Goal: Information Seeking & Learning: Find specific fact

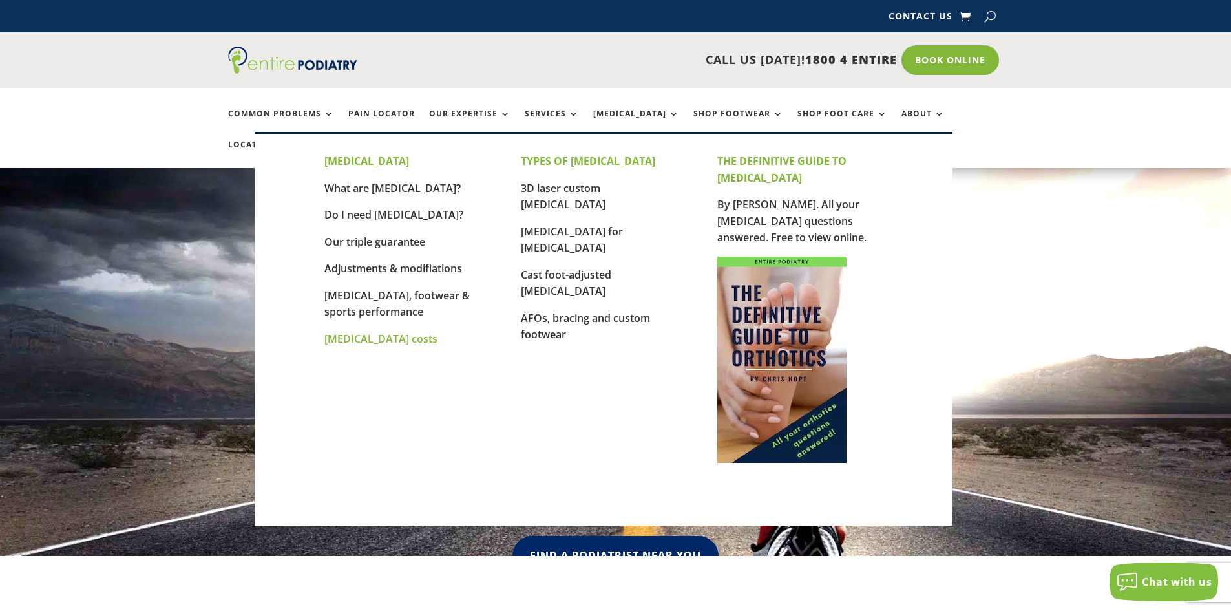
click at [383, 341] on link "[MEDICAL_DATA] costs" at bounding box center [380, 338] width 113 height 14
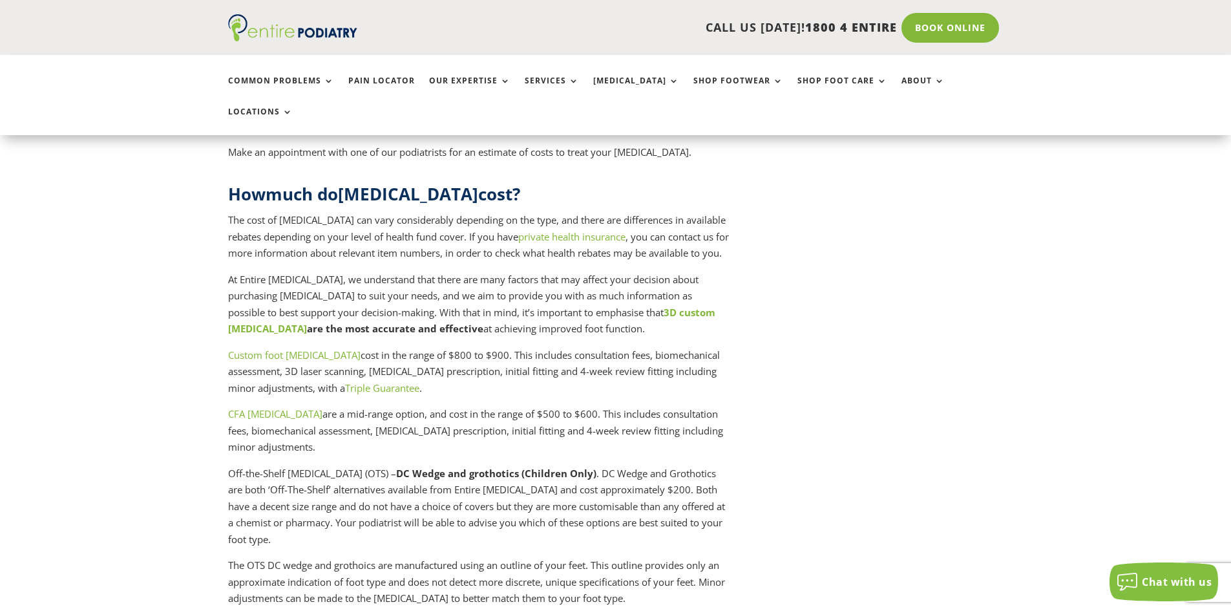
scroll to position [3127, 0]
click at [408, 405] on p "CFA orthotics are a mid-range option, and cost in the range of $500 to $600. Th…" at bounding box center [479, 434] width 503 height 59
click at [262, 406] on link "CFA orthotics" at bounding box center [275, 412] width 94 height 13
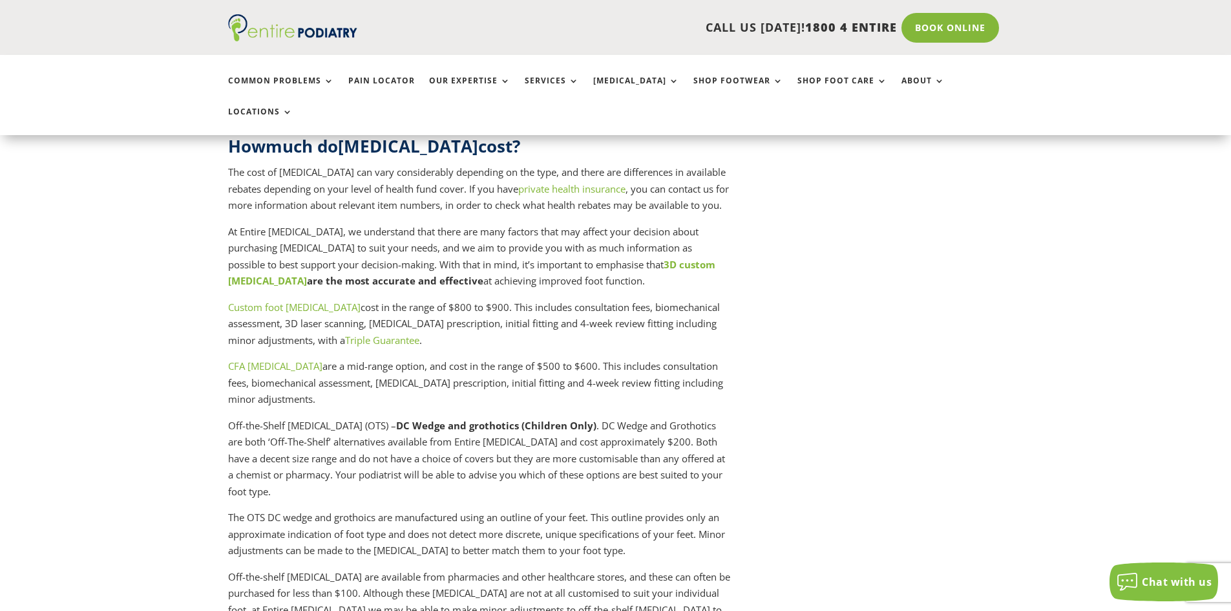
scroll to position [3179, 0]
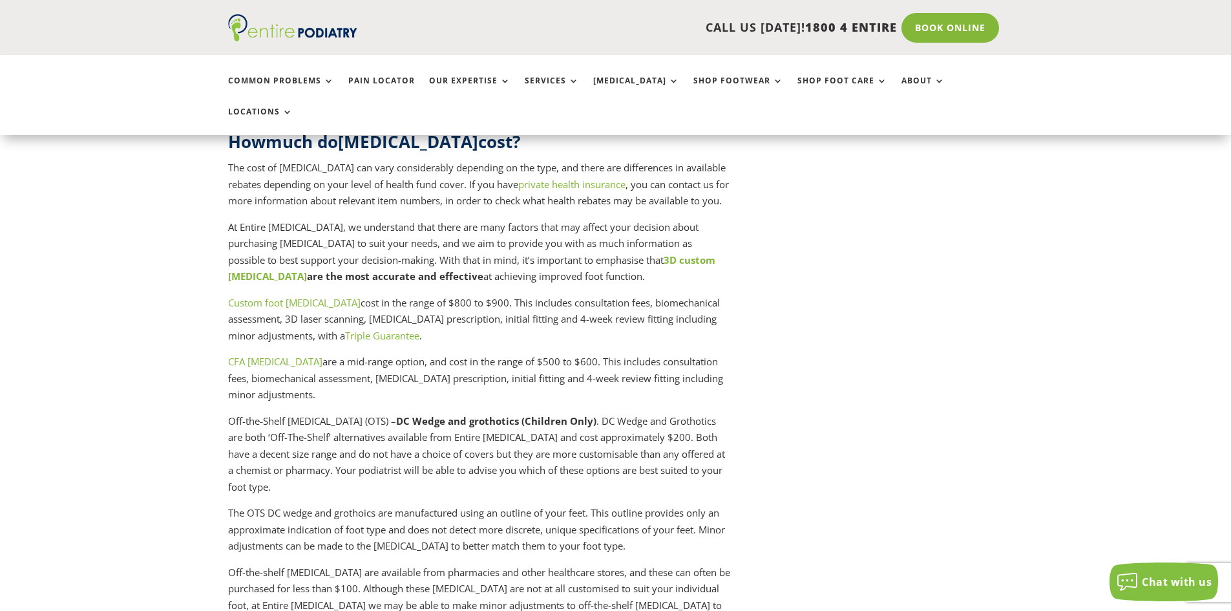
click at [462, 295] on p "Custom foot orthotics cost in the range of $800 to $900. This includes consulta…" at bounding box center [479, 324] width 503 height 59
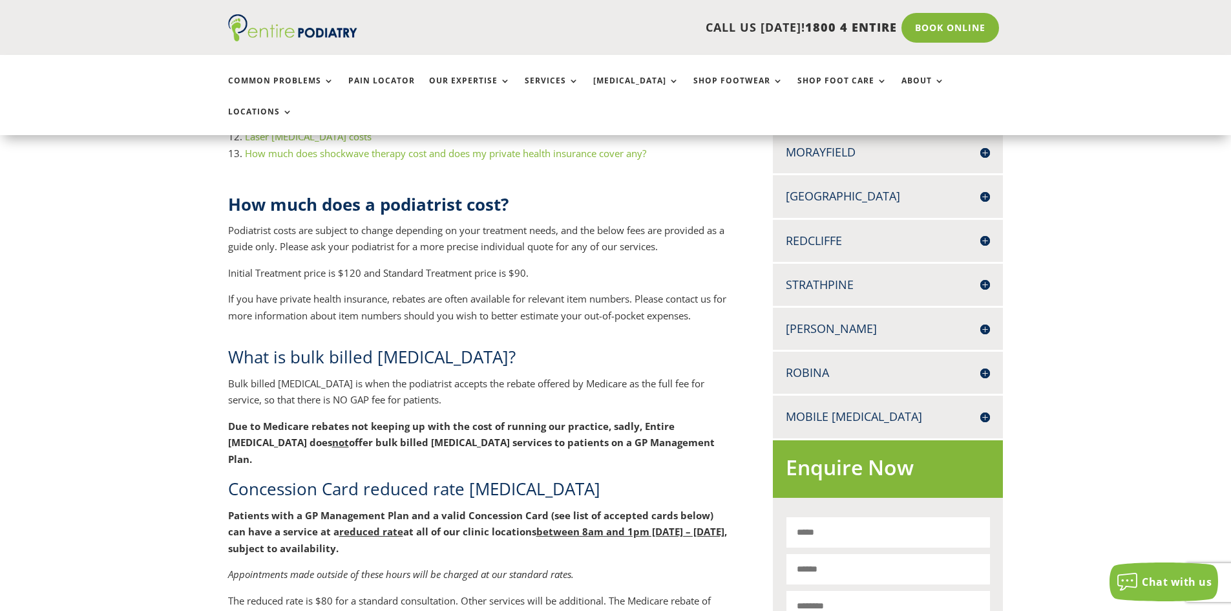
scroll to position [0, 0]
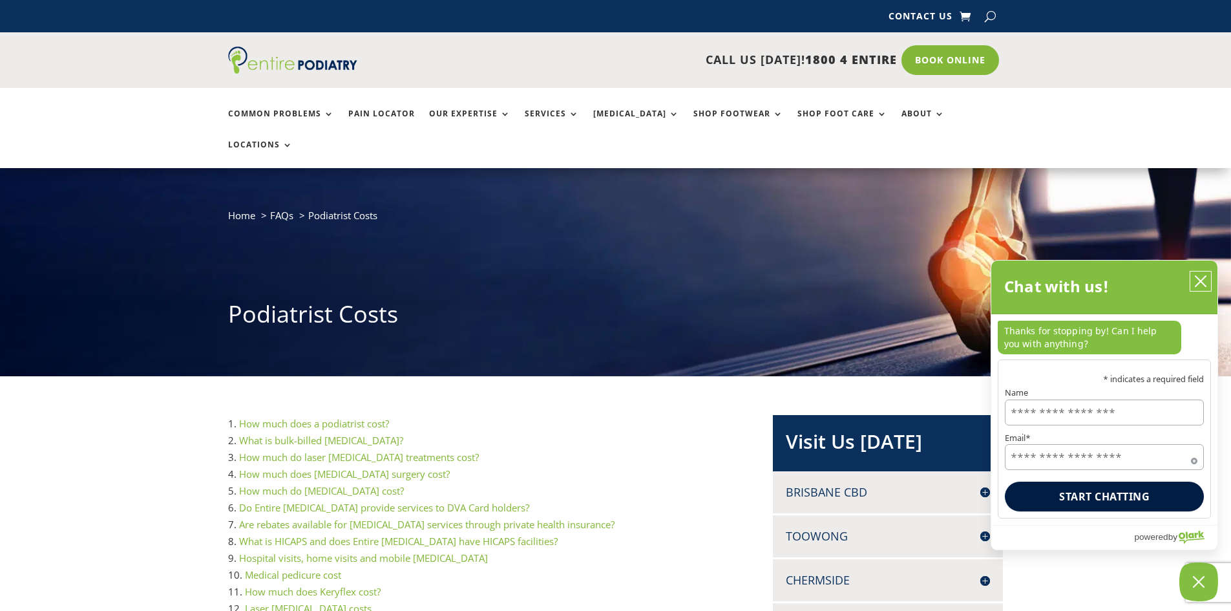
click at [1199, 282] on icon "close chatbox" at bounding box center [1200, 281] width 13 height 13
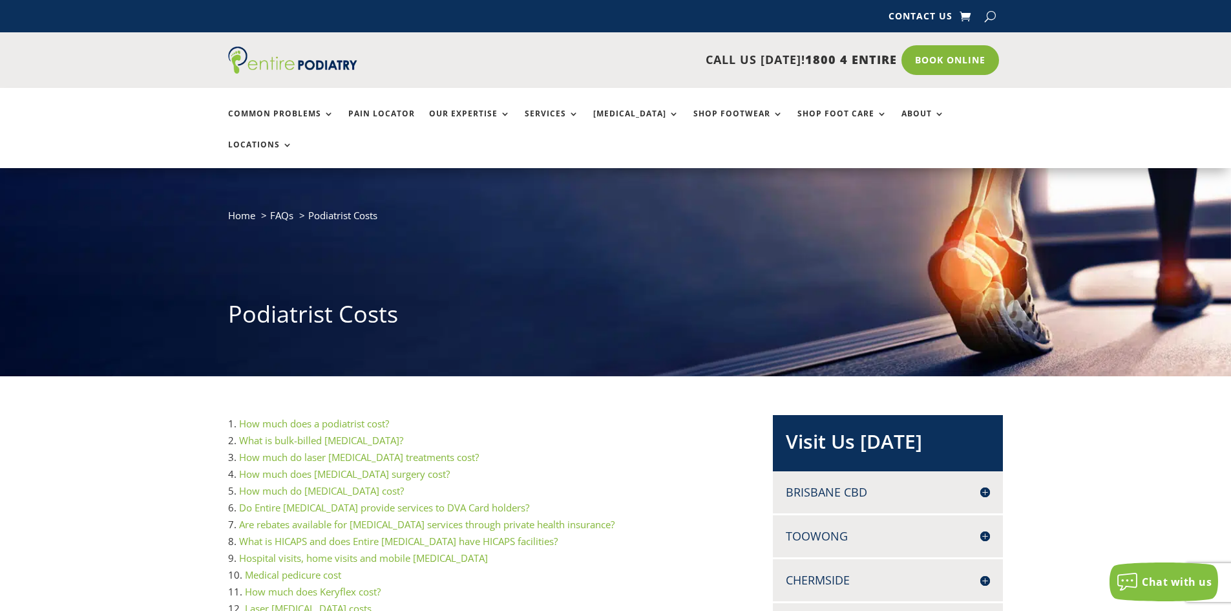
click at [597, 57] on p "CALL US TODAY! 1800 4 ENTIRE" at bounding box center [652, 60] width 490 height 17
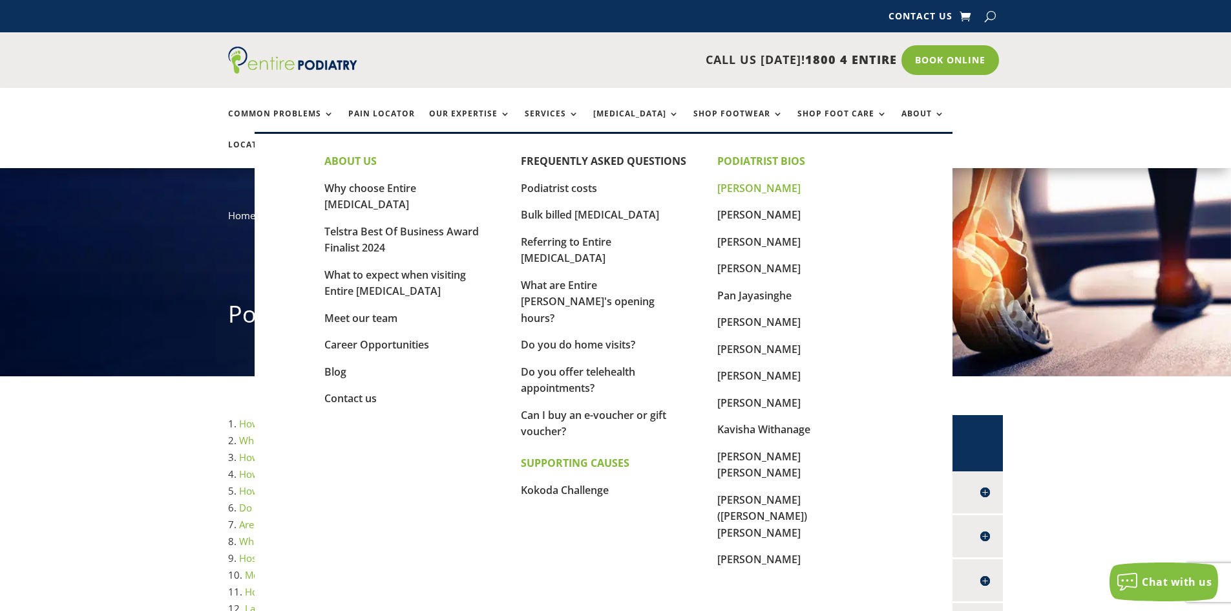
click at [754, 190] on link "[PERSON_NAME]" at bounding box center [758, 188] width 83 height 14
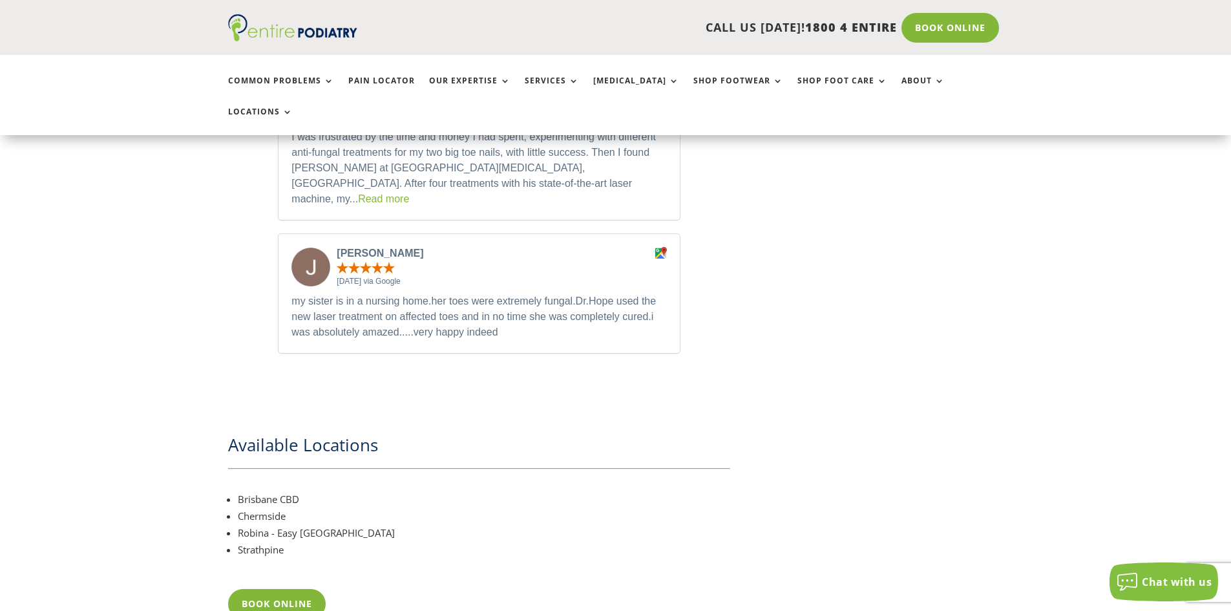
scroll to position [3463, 0]
